Goal: Task Accomplishment & Management: Manage account settings

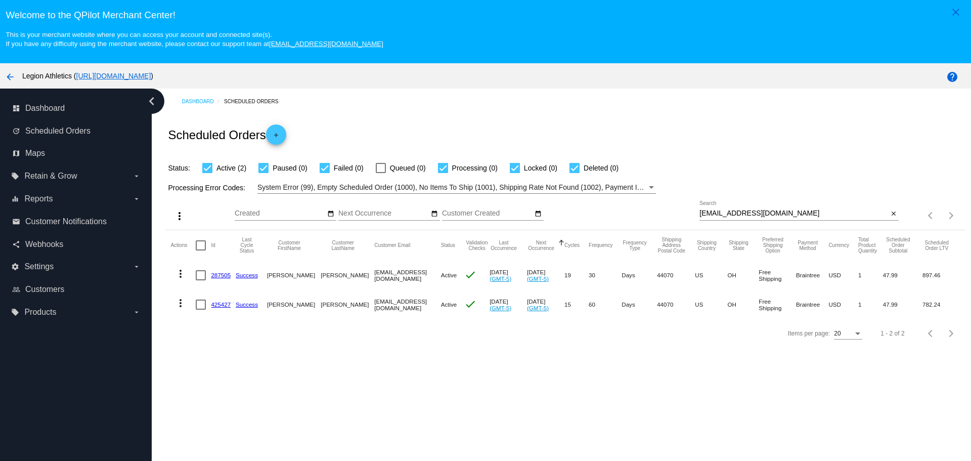
click at [694, 215] on div "Oct Jan Feb Mar Apr Su Mo" at bounding box center [467, 215] width 465 height 29
click at [700, 215] on input "[EMAIL_ADDRESS][DOMAIN_NAME]" at bounding box center [794, 213] width 189 height 8
drag, startPoint x: 695, startPoint y: 215, endPoint x: 770, endPoint y: 215, distance: 74.9
click at [770, 215] on input "[EMAIL_ADDRESS][DOMAIN_NAME]" at bounding box center [794, 213] width 189 height 8
paste input "[PERSON_NAME]"
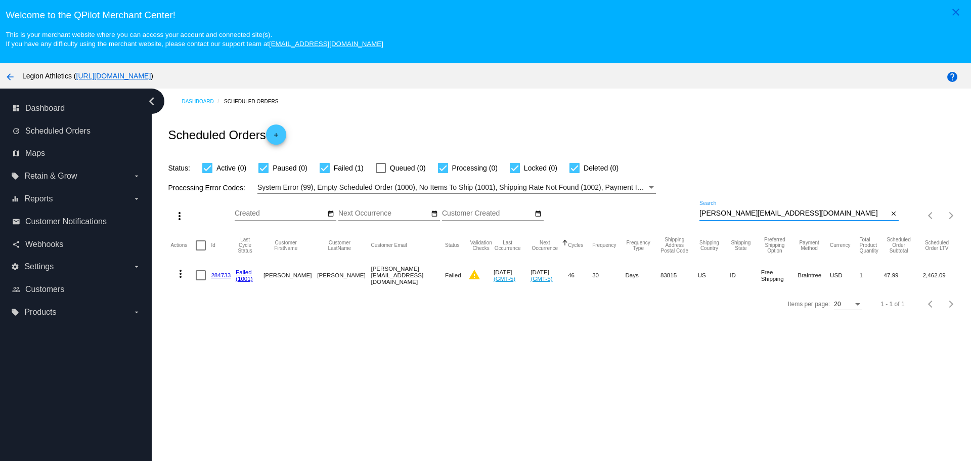
type input "[PERSON_NAME][EMAIL_ADDRESS][DOMAIN_NAME]"
click at [223, 278] on link "284733" at bounding box center [221, 275] width 20 height 7
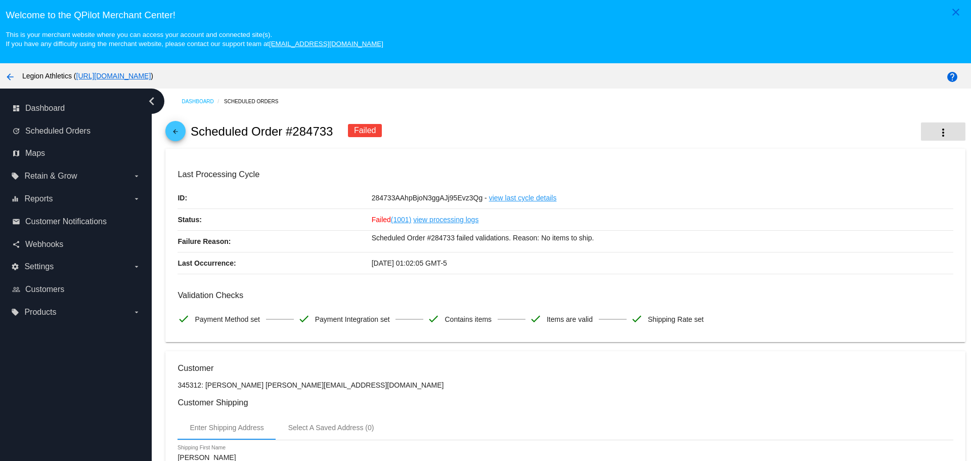
click at [939, 130] on button "more_vert" at bounding box center [943, 131] width 45 height 18
click at [675, 142] on div at bounding box center [485, 230] width 971 height 461
click at [932, 143] on div "arrow_back Scheduled Order #284733 Failed more_vert" at bounding box center [565, 131] width 800 height 34
click at [937, 137] on mat-icon "more_vert" at bounding box center [943, 132] width 12 height 12
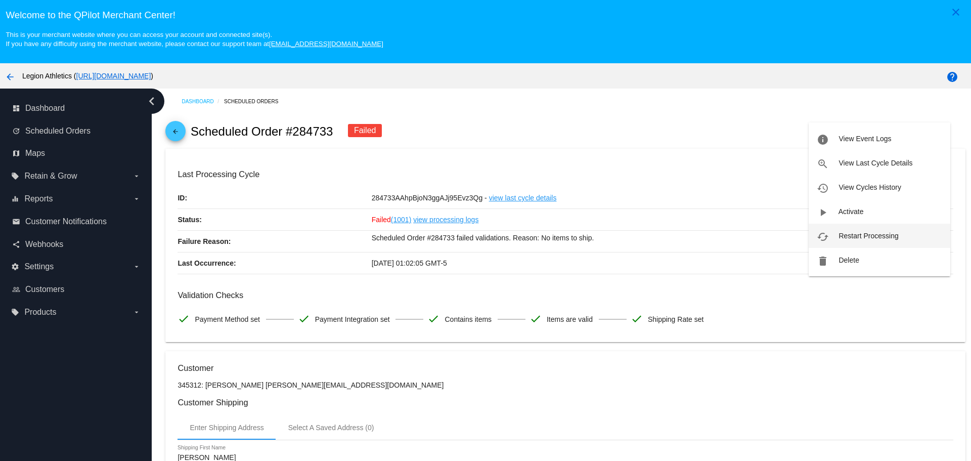
click at [870, 233] on span "Restart Processing" at bounding box center [869, 236] width 60 height 8
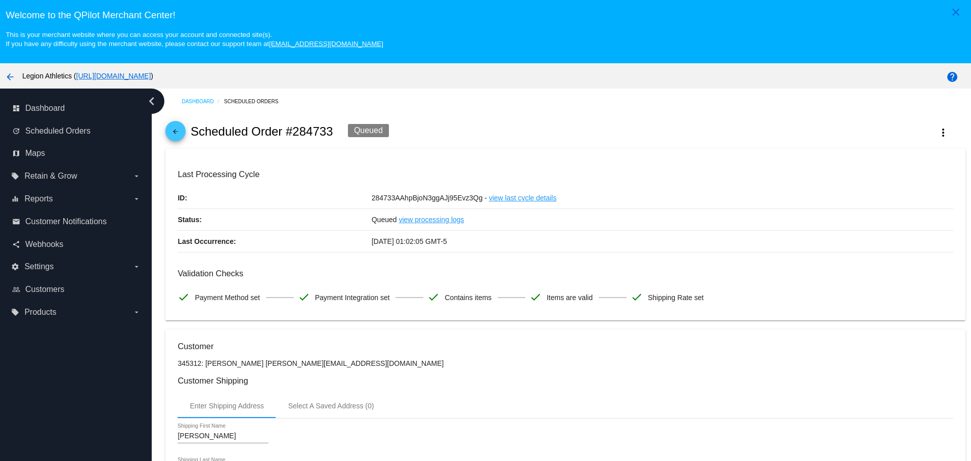
click at [182, 131] on mat-icon "arrow_back" at bounding box center [175, 134] width 12 height 12
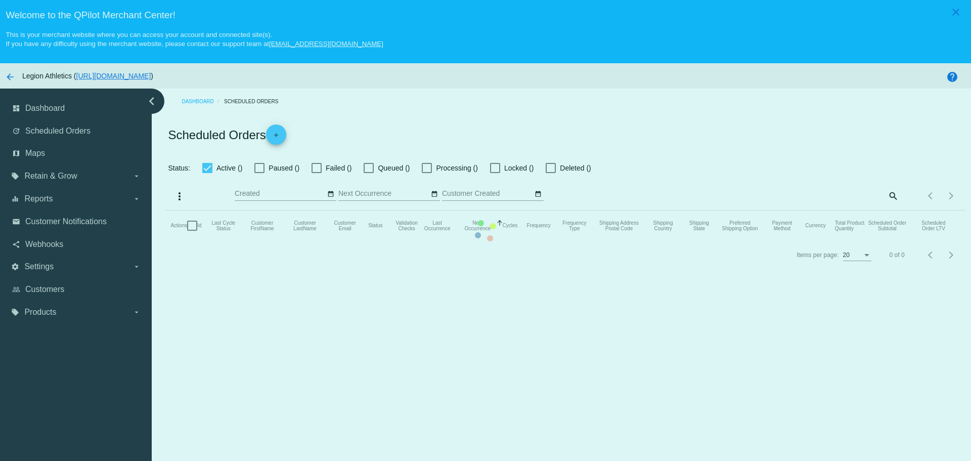
checkbox input "true"
